Goal: Check status: Check status

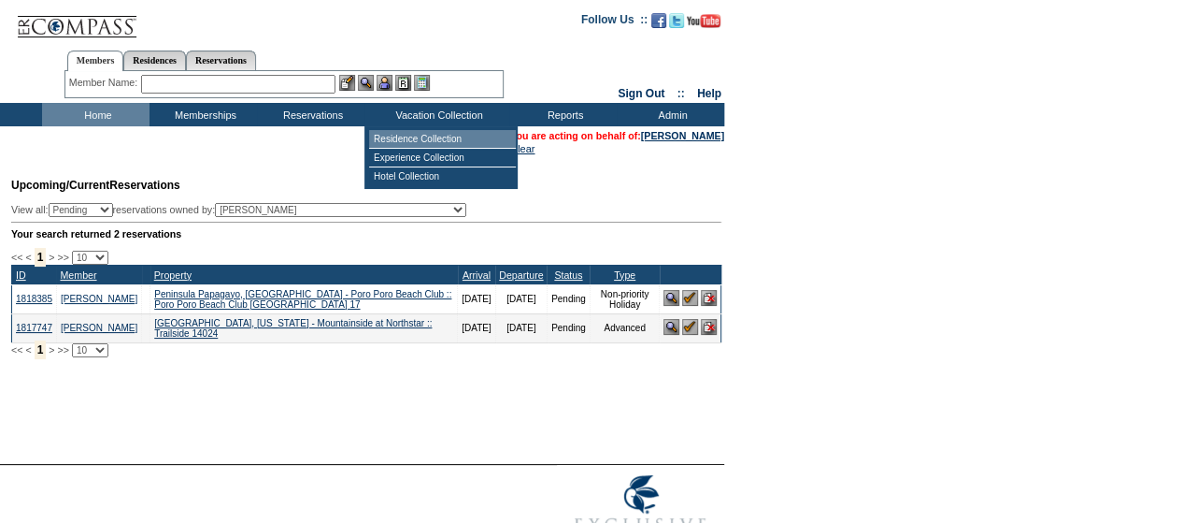
click at [406, 141] on td "Residence Collection" at bounding box center [442, 139] width 147 height 19
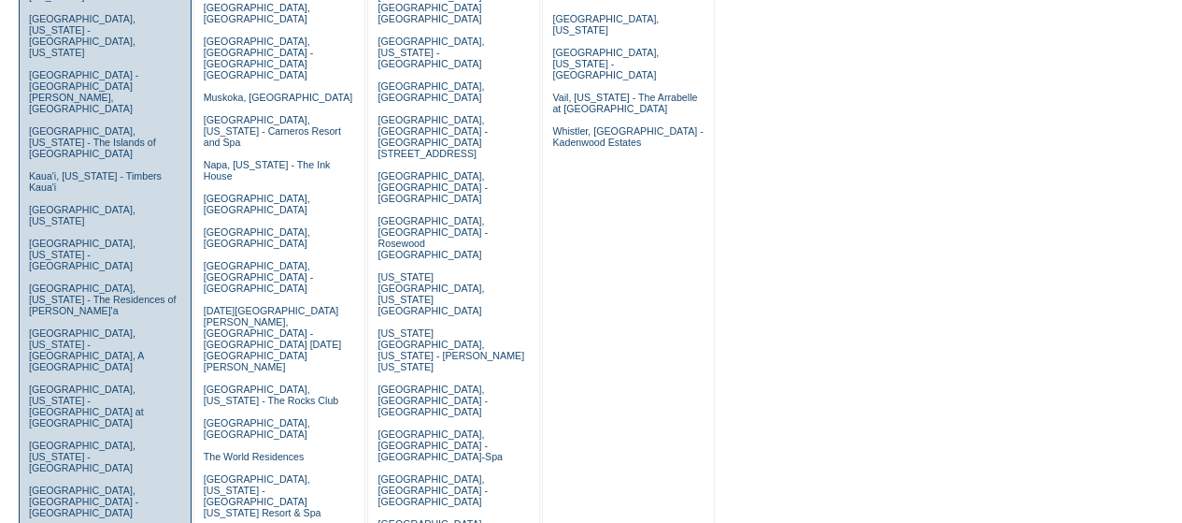
scroll to position [872, 0]
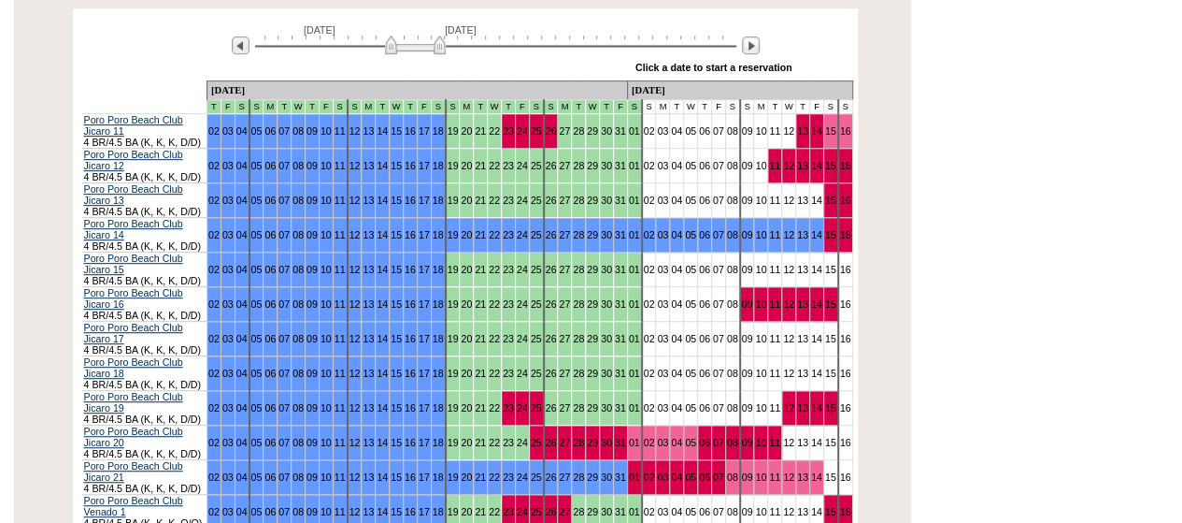
scroll to position [374, 0]
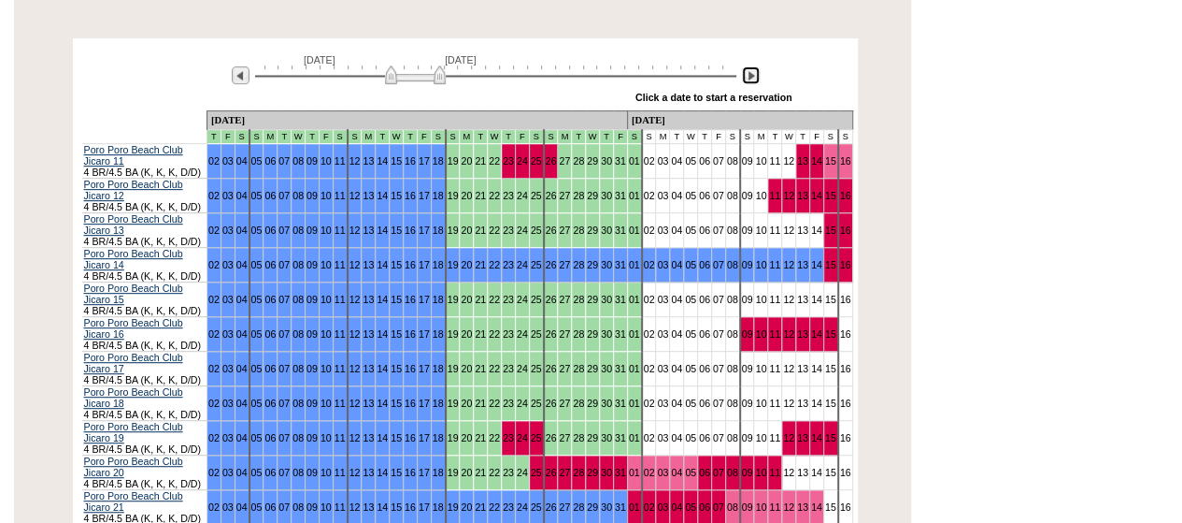
click at [745, 66] on img at bounding box center [751, 75] width 18 height 18
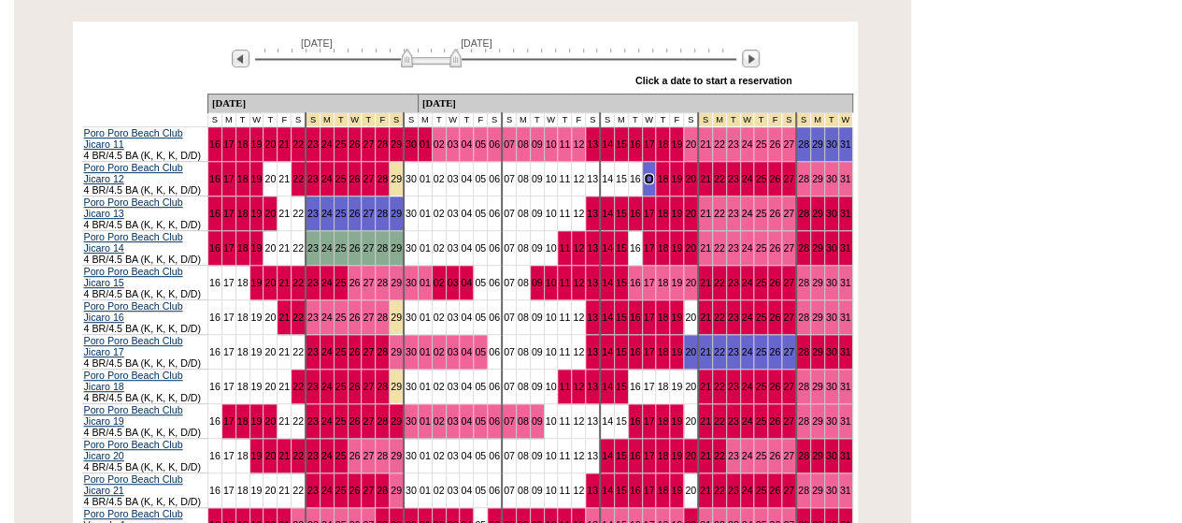
scroll to position [323, 0]
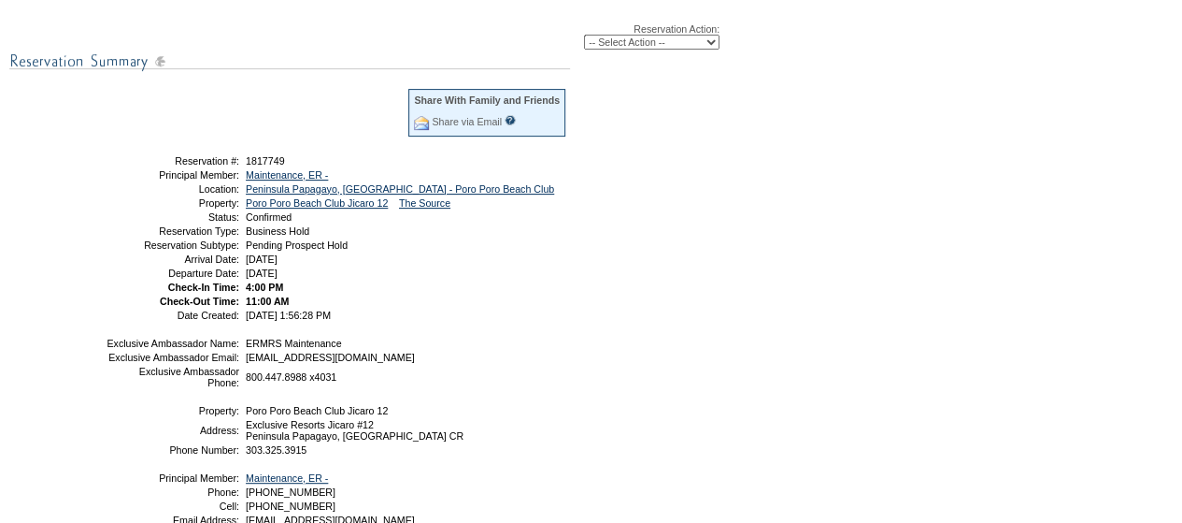
scroll to position [205, 0]
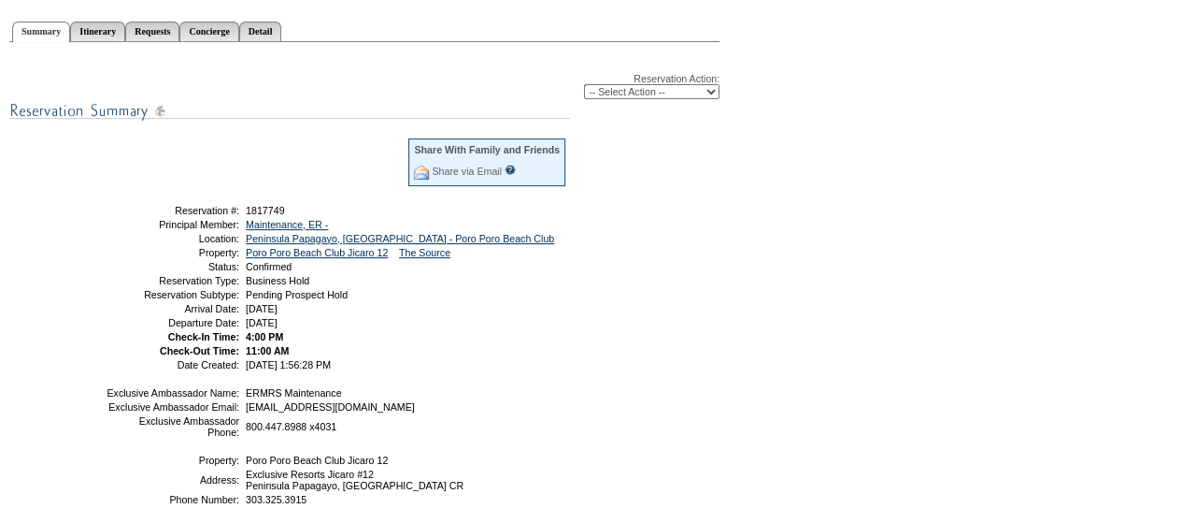
click at [265, 214] on span "1817749" at bounding box center [265, 210] width 39 height 11
copy span "1817749"
click at [6, 160] on td "Summary Itinerary Requests Concierge Detail Reservation Action: -- Select Actio…" at bounding box center [362, 316] width 715 height 609
